Goal: Task Accomplishment & Management: Manage account settings

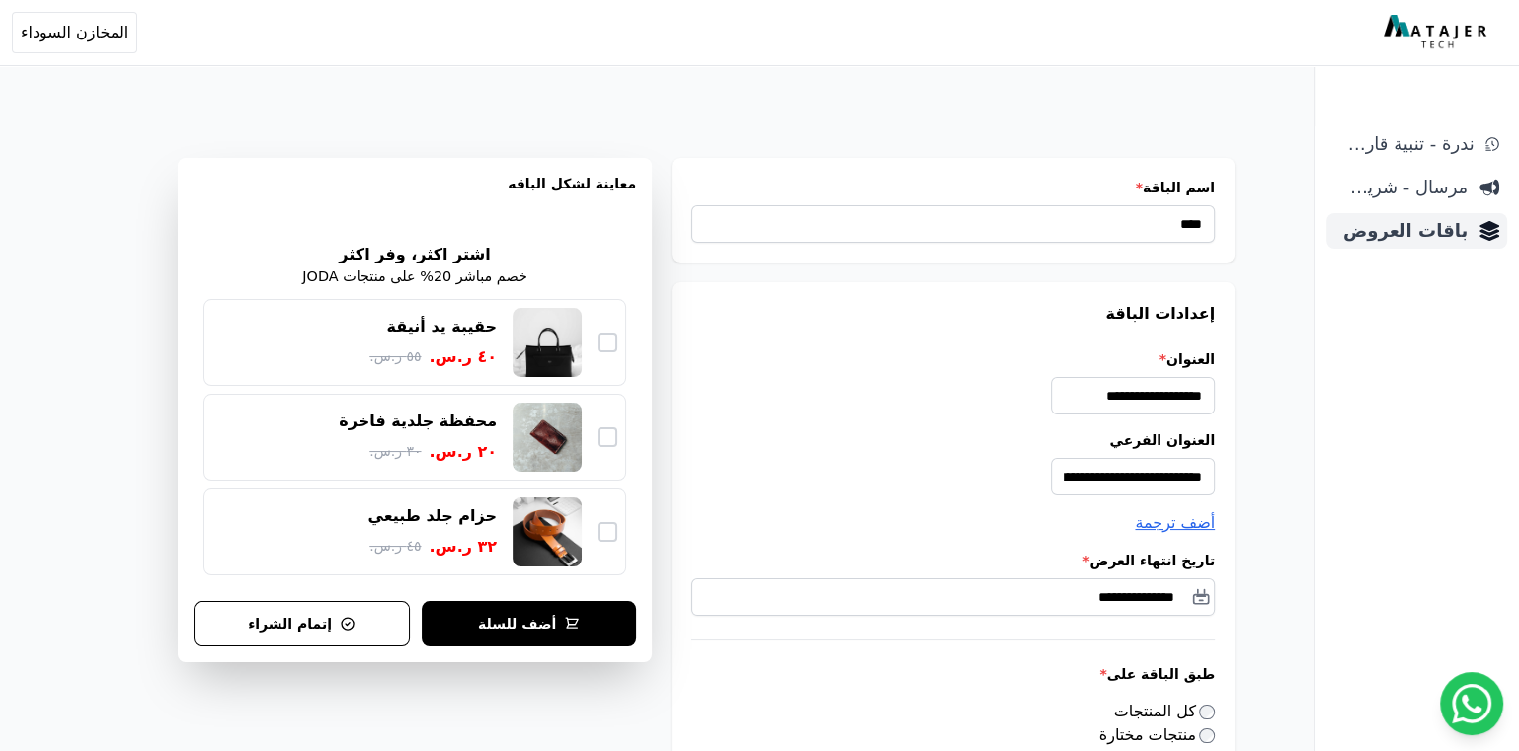
click at [1442, 234] on span "باقات العروض" at bounding box center [1400, 231] width 133 height 28
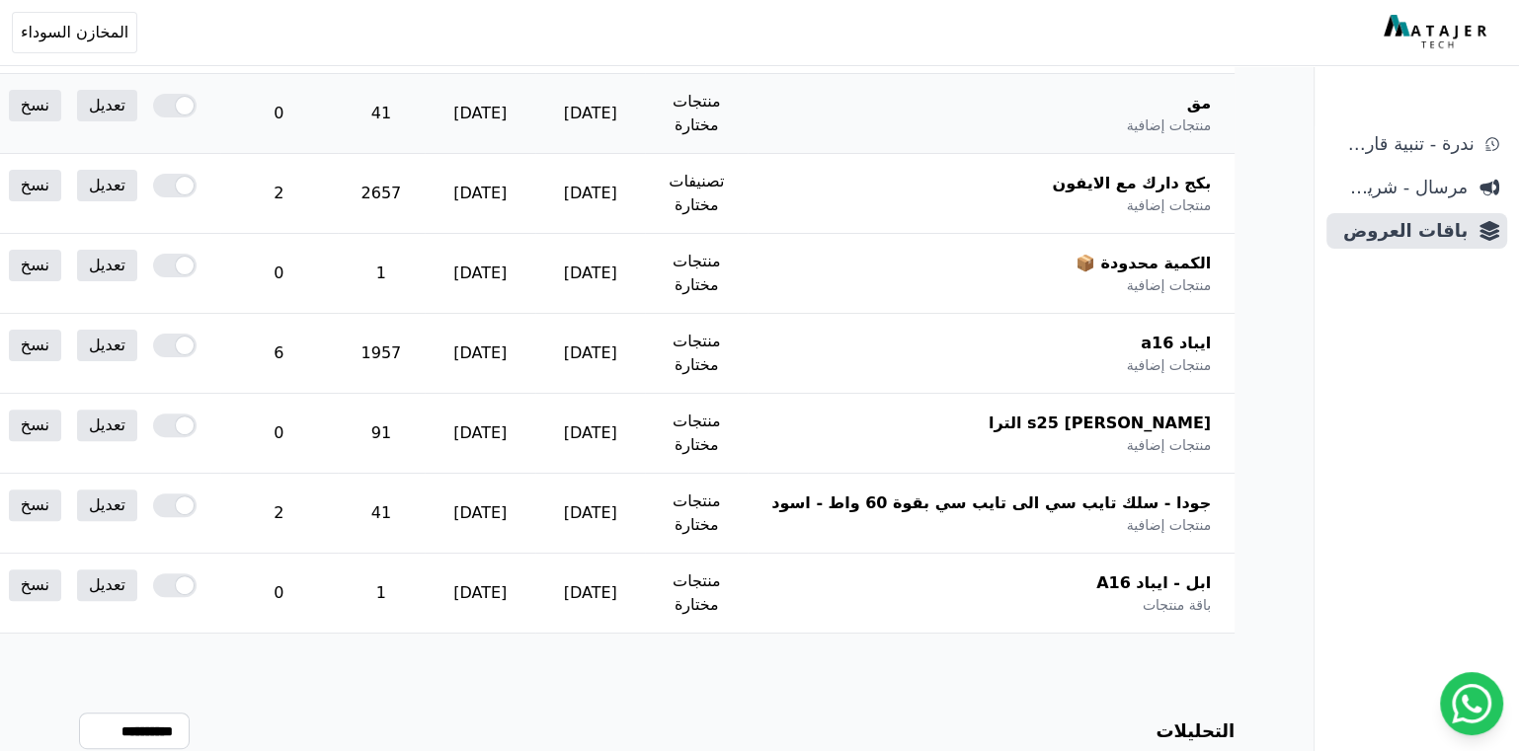
scroll to position [458, 0]
click at [137, 502] on link "تعديل" at bounding box center [107, 507] width 60 height 32
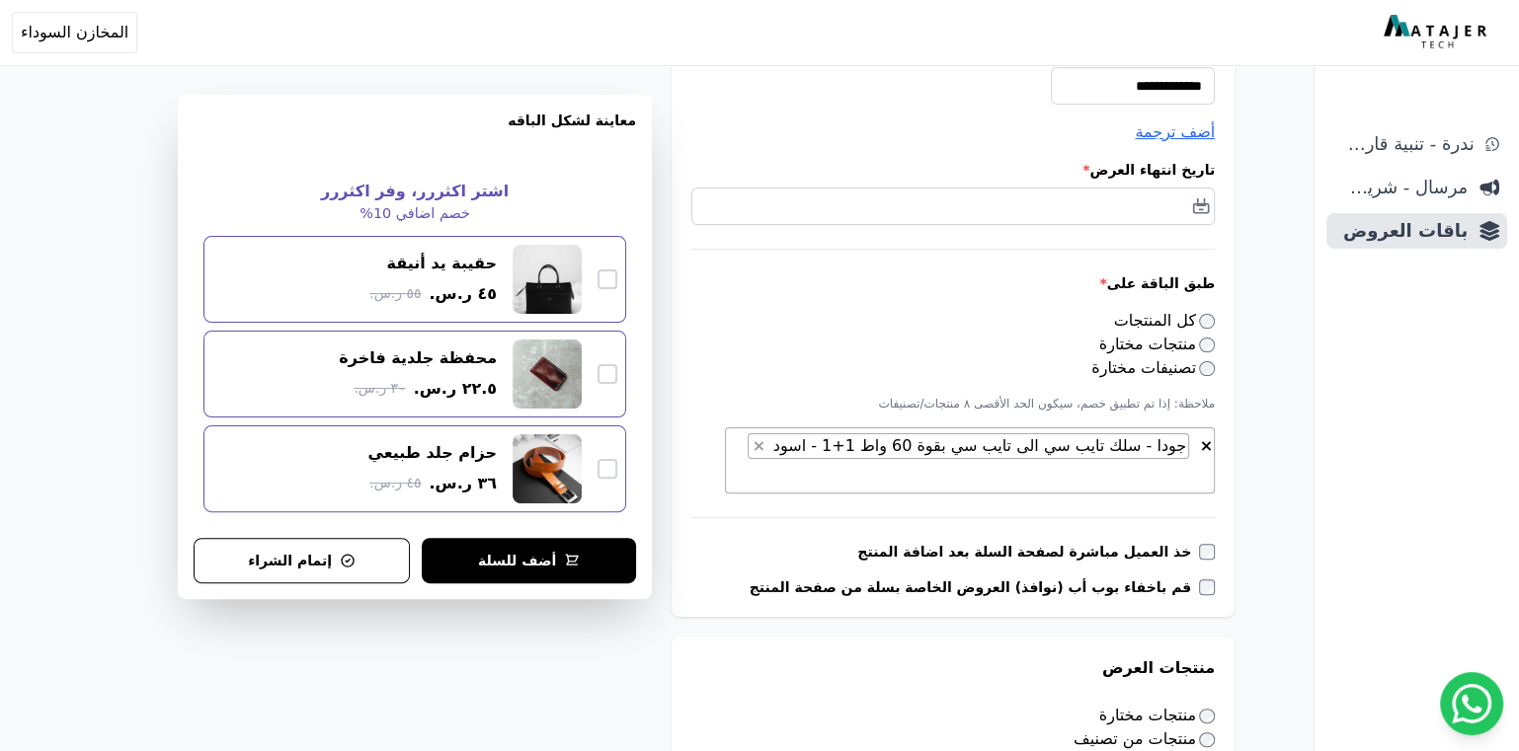
scroll to position [386, 0]
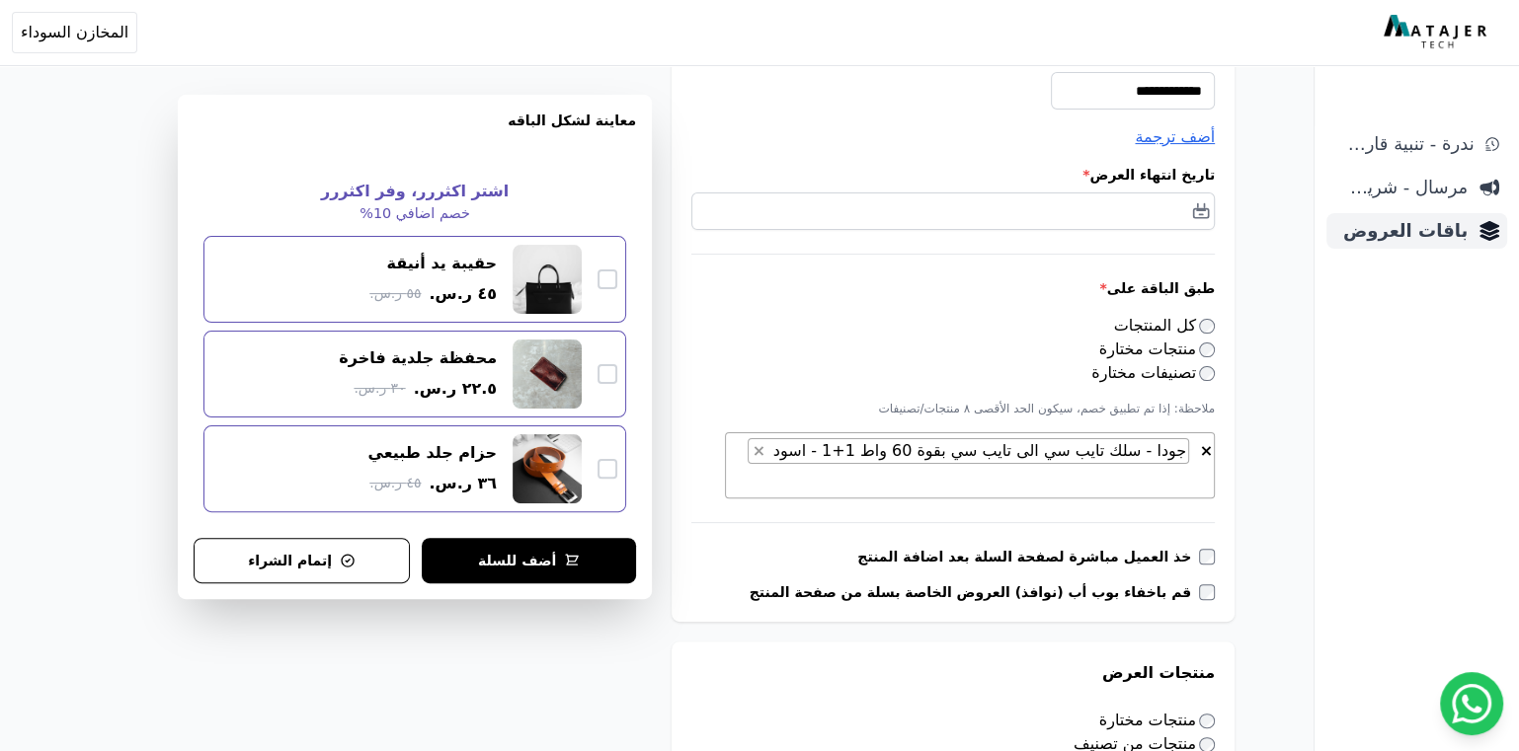
click at [1452, 236] on span "باقات العروض" at bounding box center [1400, 231] width 133 height 28
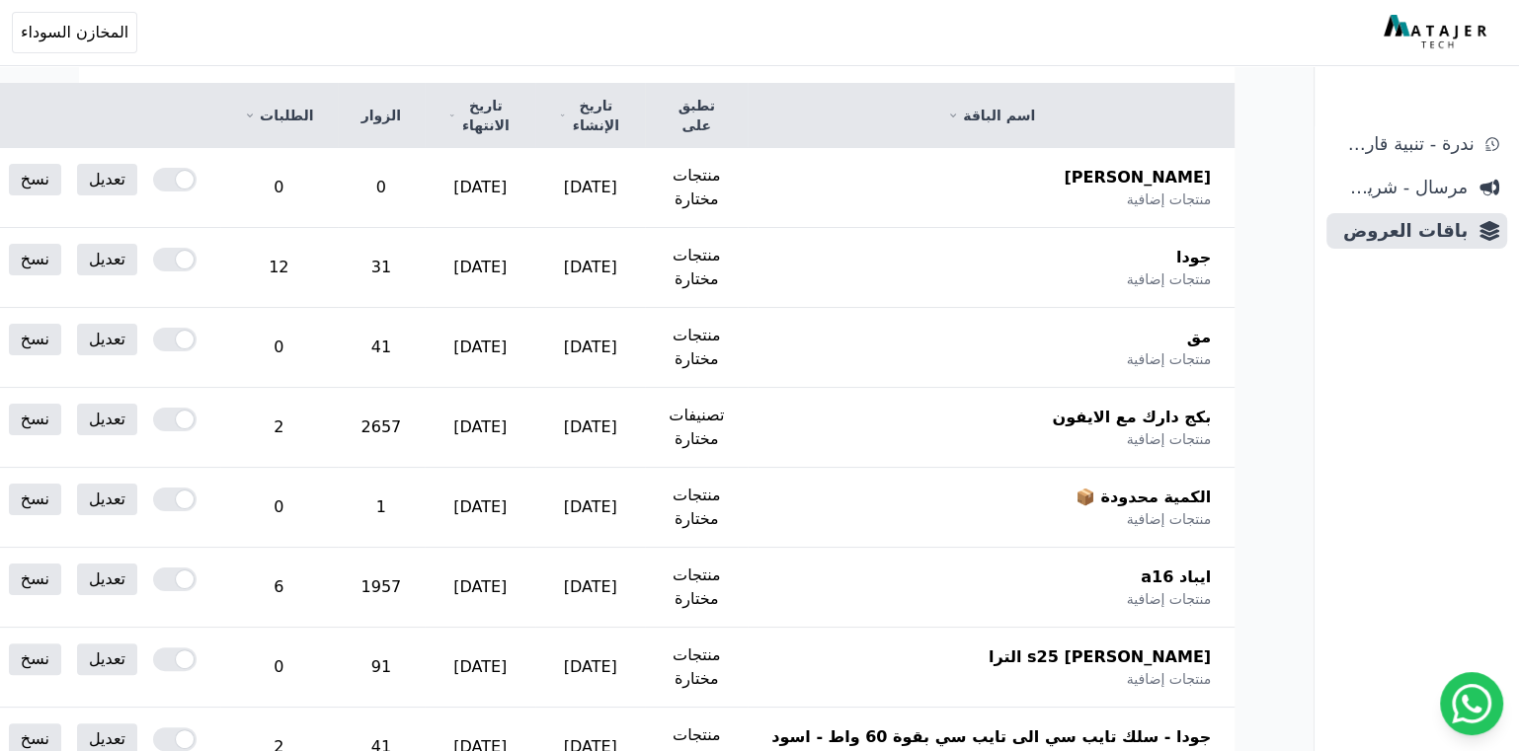
scroll to position [227, 0]
